Goal: Find specific page/section: Find specific page/section

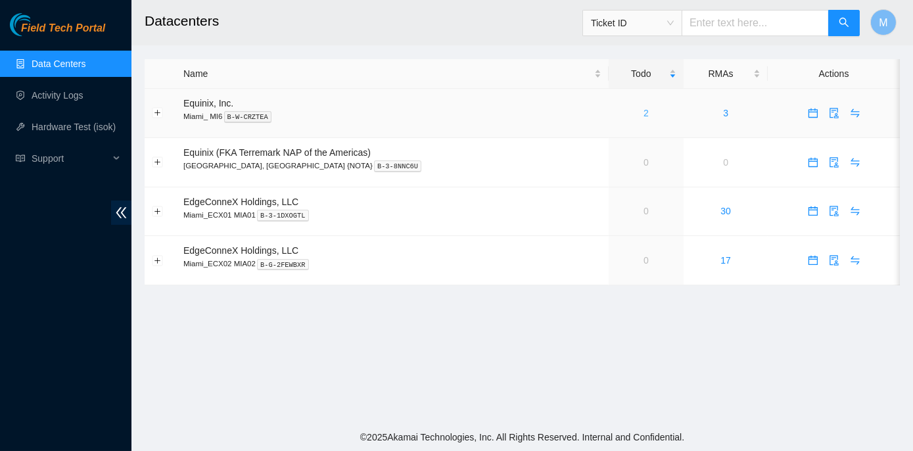
click at [644, 114] on link "2" at bounding box center [646, 113] width 5 height 11
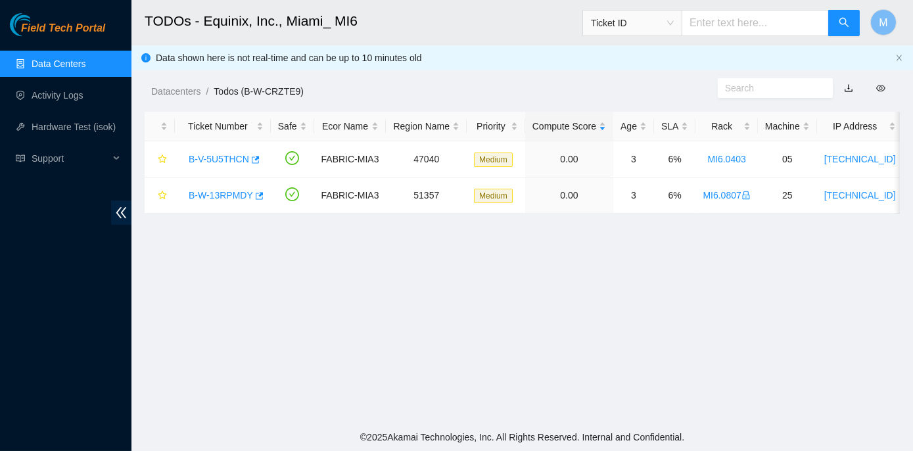
click at [66, 62] on link "Data Centers" at bounding box center [59, 64] width 54 height 11
